Goal: Information Seeking & Learning: Learn about a topic

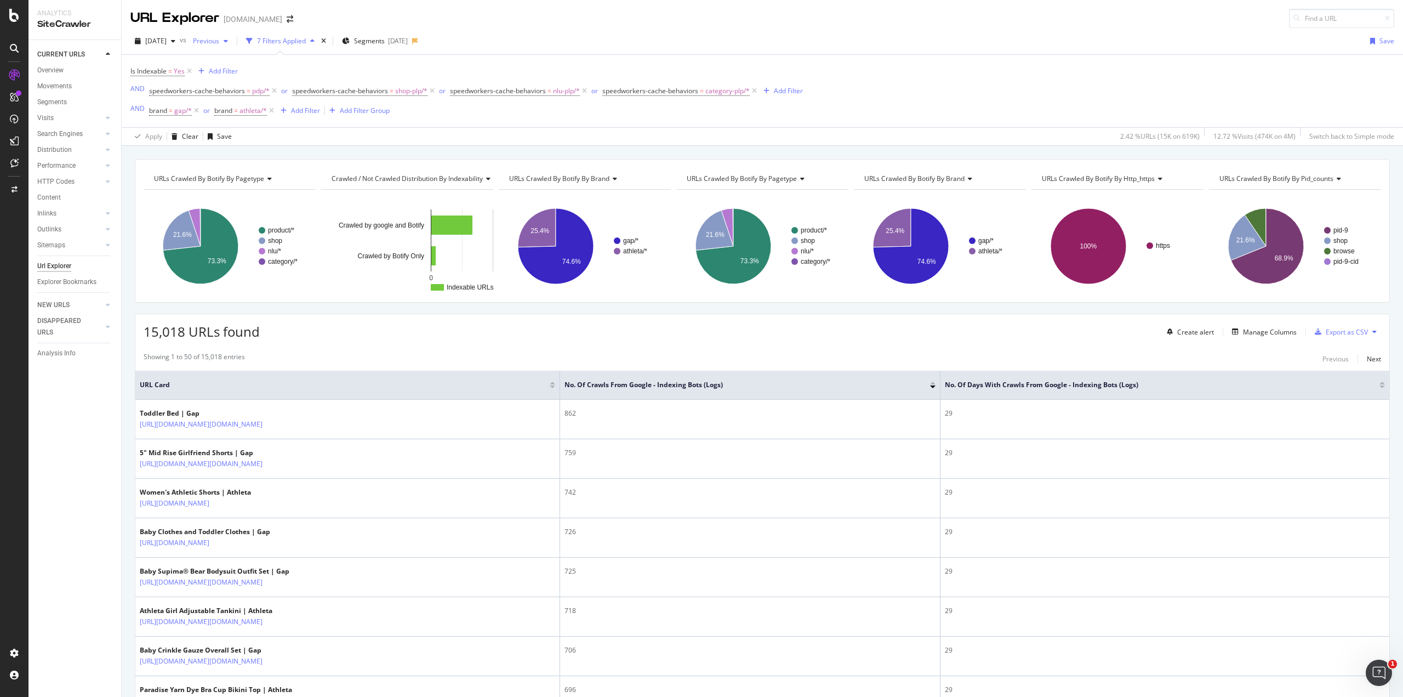
click at [219, 39] on span "Previous" at bounding box center [204, 40] width 31 height 9
click at [897, 77] on div "Is Indexable = Yes Add Filter AND speedworkers-cache-behaviors = pdp/* or speed…" at bounding box center [762, 91] width 1264 height 72
